Goal: Transaction & Acquisition: Purchase product/service

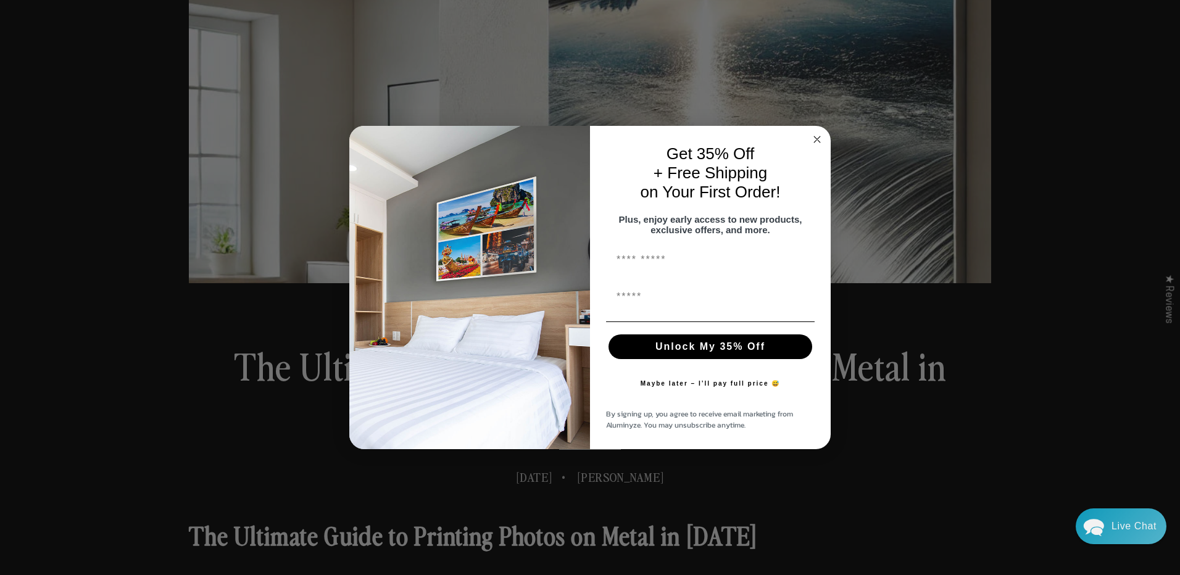
click at [818, 133] on circle "Close dialog" at bounding box center [817, 140] width 14 height 14
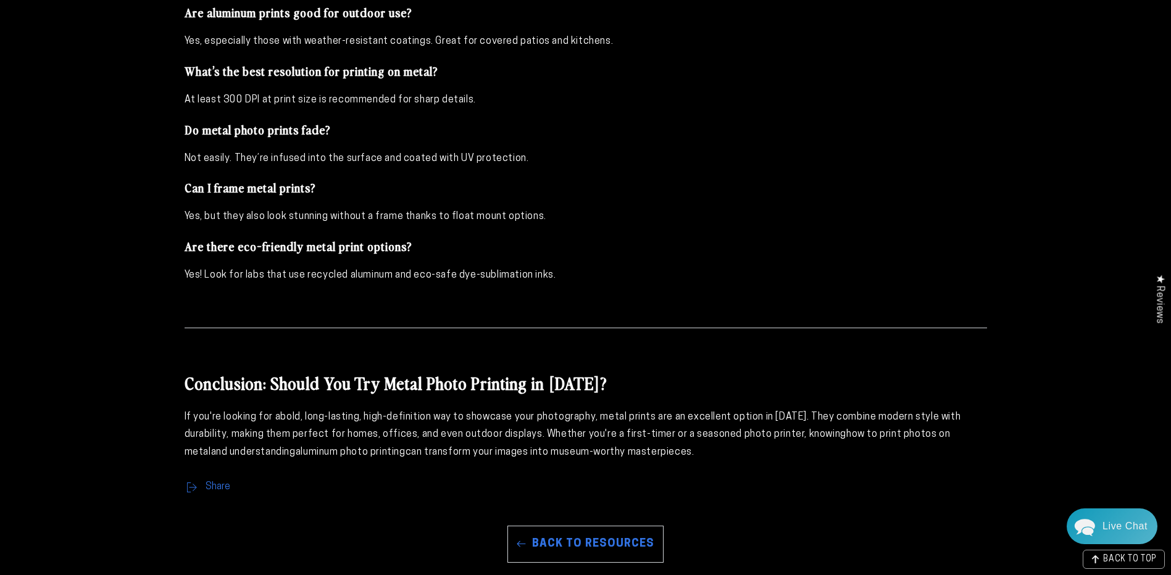
scroll to position [4074, 0]
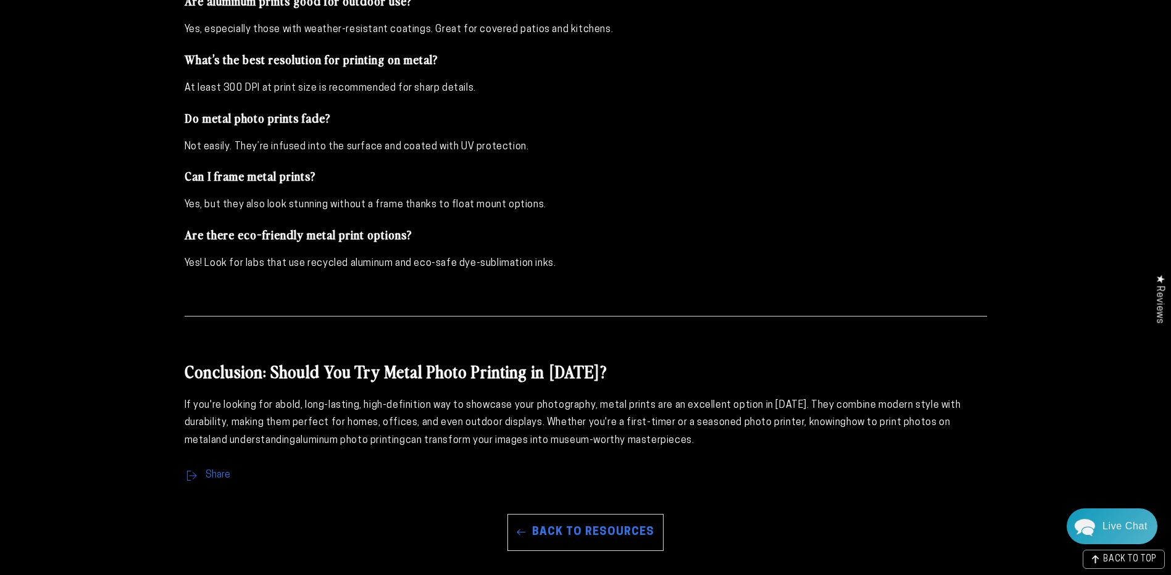
click at [562, 514] on link "Back to Resources" at bounding box center [585, 532] width 156 height 37
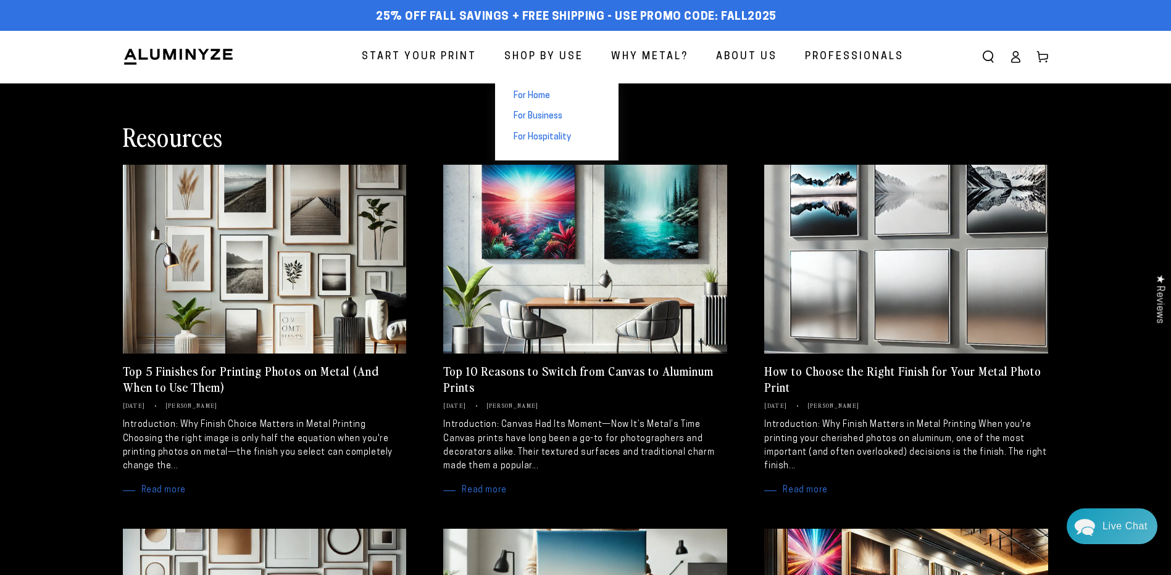
click at [539, 94] on span "For Home" at bounding box center [532, 96] width 36 height 12
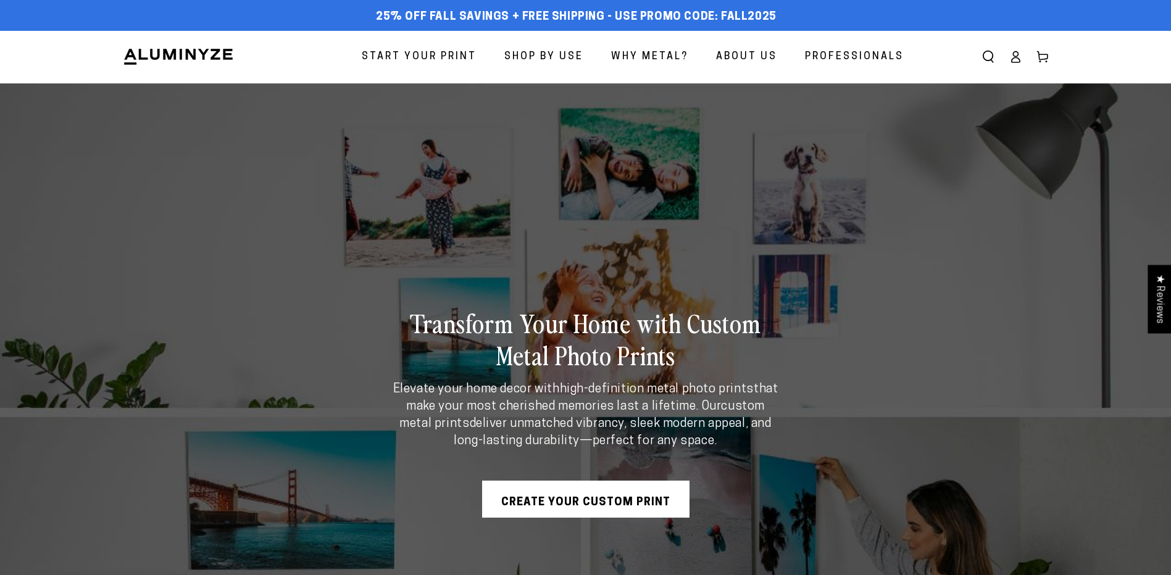
click at [589, 502] on link "Create Your Custom Print" at bounding box center [585, 499] width 207 height 37
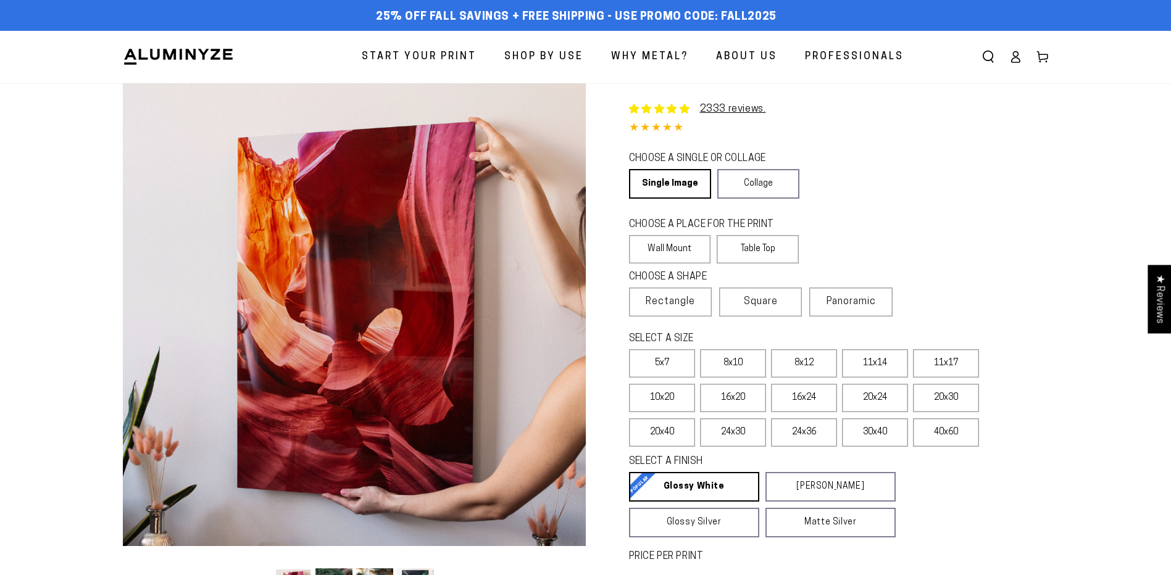
select select "**********"
click at [680, 299] on span "Rectangle" at bounding box center [670, 301] width 49 height 15
click at [670, 304] on span "Rectangle" at bounding box center [670, 301] width 49 height 15
click at [668, 244] on label "Wall Mount" at bounding box center [670, 249] width 82 height 28
click at [943, 434] on label "40x60" at bounding box center [946, 432] width 66 height 28
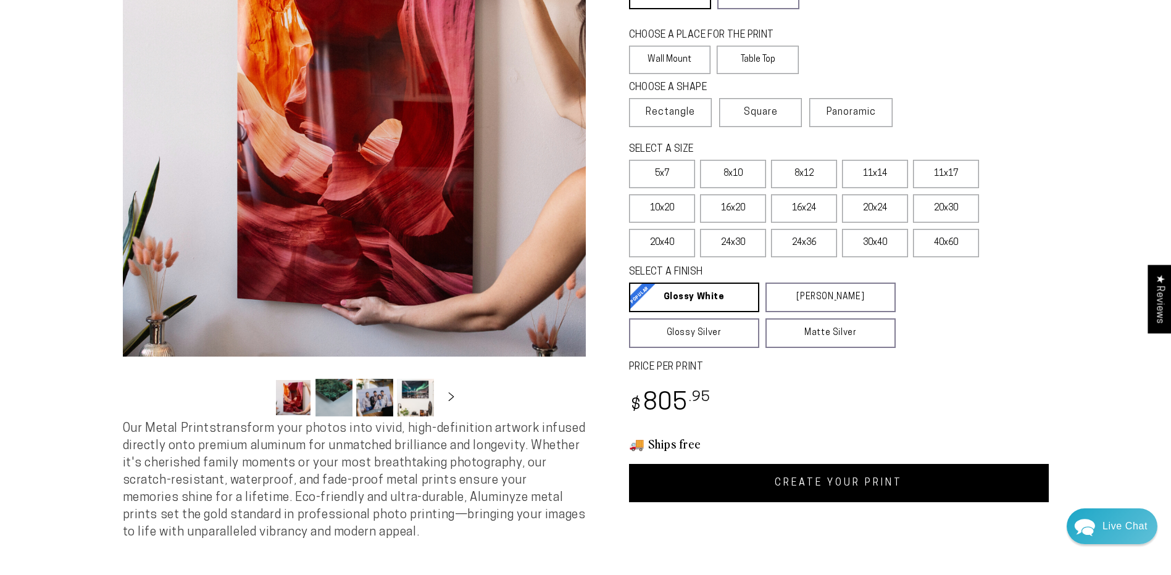
scroll to position [185, 0]
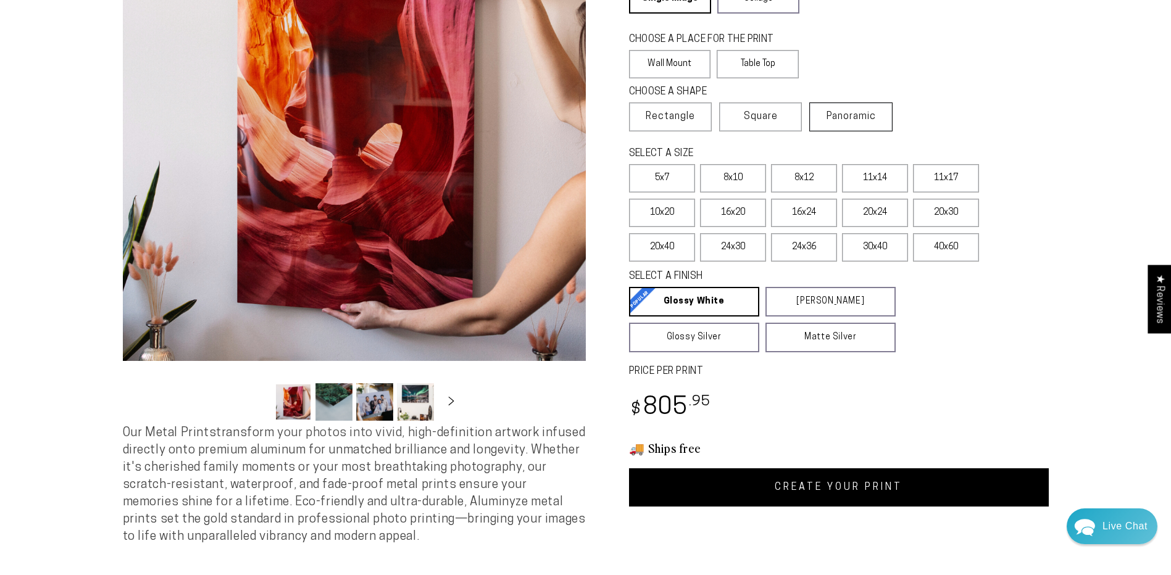
click at [847, 123] on label "Panoramic" at bounding box center [850, 116] width 83 height 29
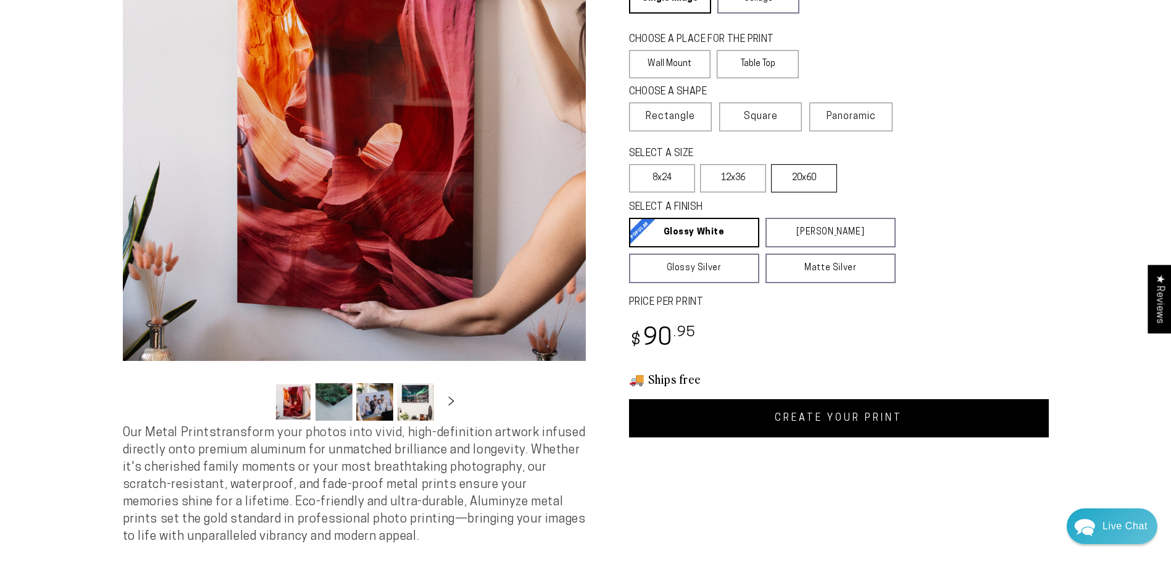
click at [810, 175] on label "20x60" at bounding box center [804, 178] width 66 height 28
